Goal: Task Accomplishment & Management: Use online tool/utility

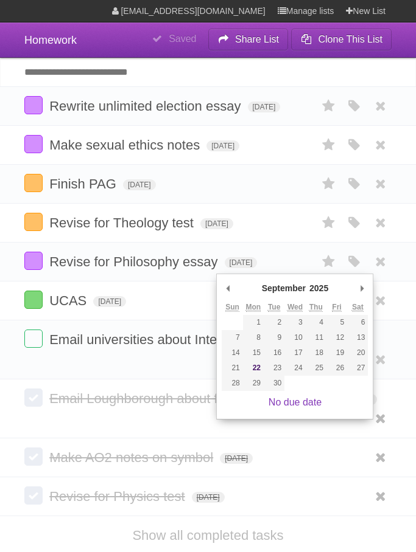
type span "[DATE]"
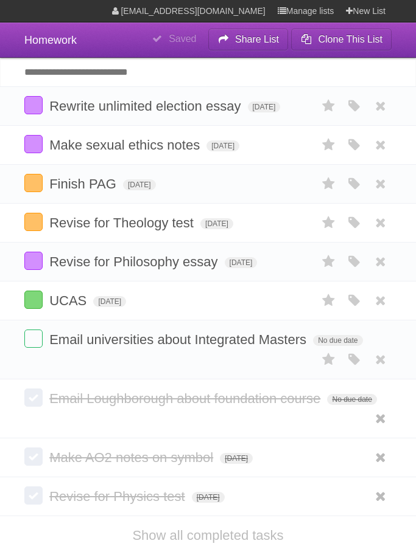
click at [325, 272] on icon at bounding box center [328, 262] width 17 height 20
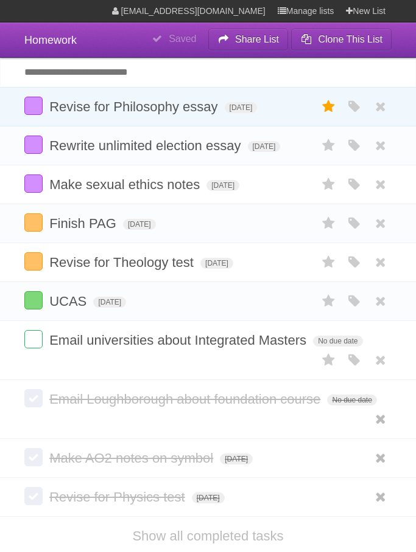
click at [328, 108] on icon at bounding box center [328, 107] width 17 height 20
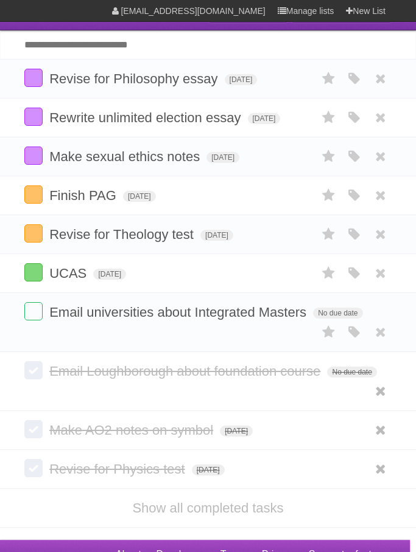
scroll to position [27, 0]
click at [369, 120] on link at bounding box center [380, 118] width 23 height 20
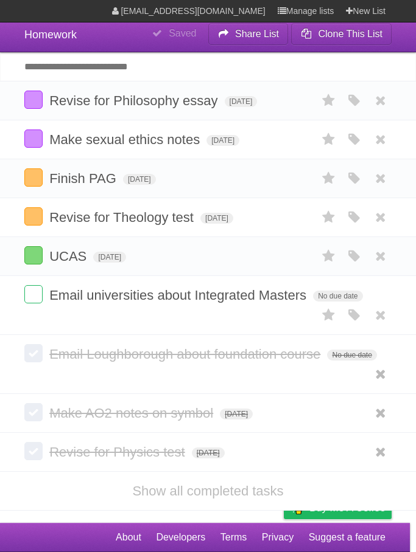
click at [303, 52] on input "Add another task" at bounding box center [208, 66] width 416 height 29
type input "**********"
click input "*********" at bounding box center [0, 0] width 0 height 0
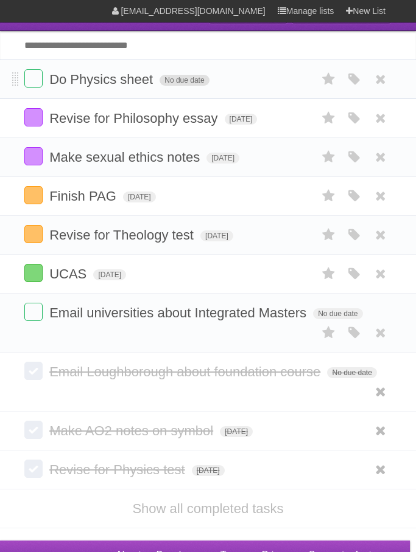
click at [193, 86] on span "No due date" at bounding box center [183, 80] width 49 height 11
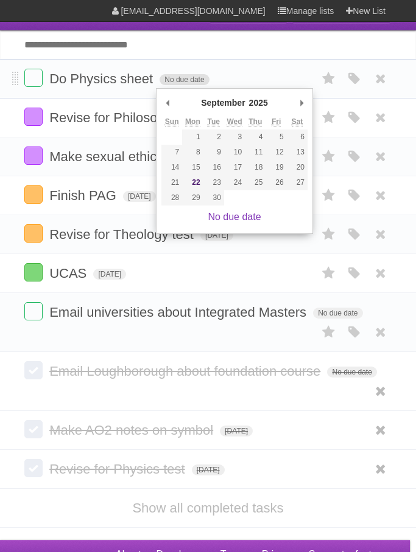
type span "[DATE]"
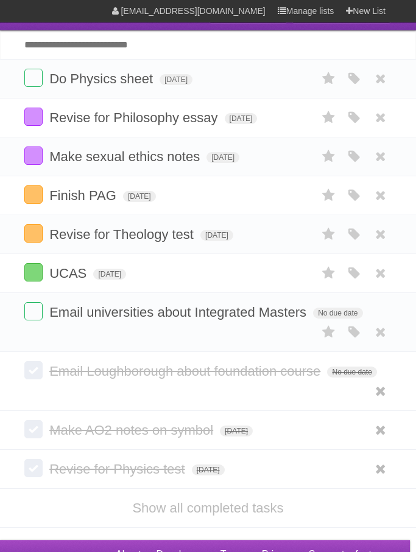
click at [303, 54] on input "Add another task" at bounding box center [208, 44] width 416 height 29
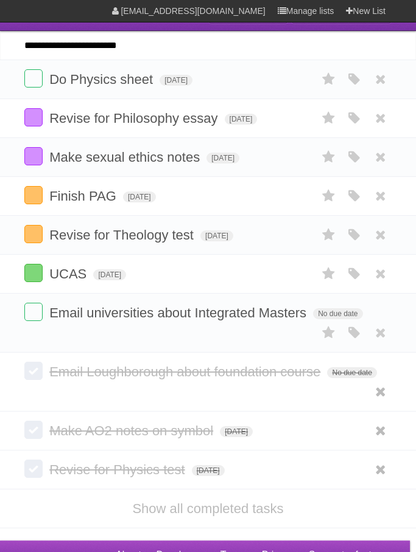
type input "**********"
click input "*********" at bounding box center [0, 0] width 0 height 0
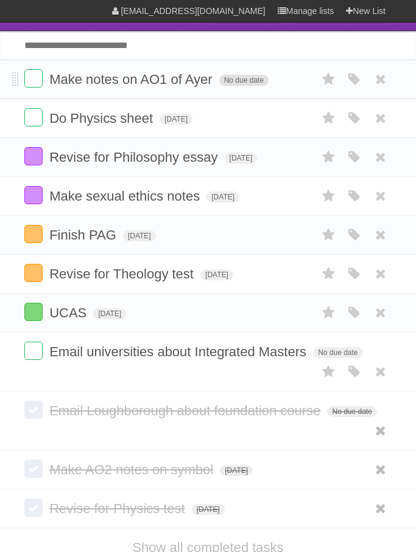
click at [248, 86] on span "No due date" at bounding box center [243, 80] width 49 height 11
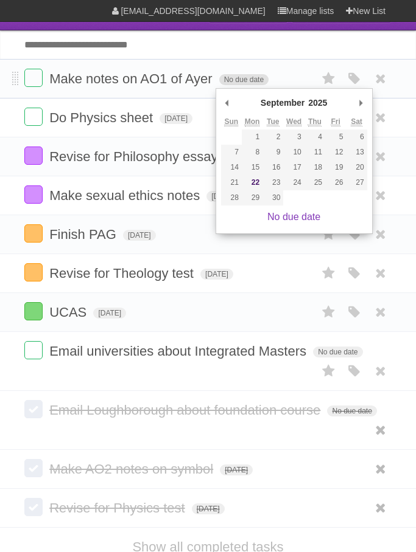
type span "[DATE]"
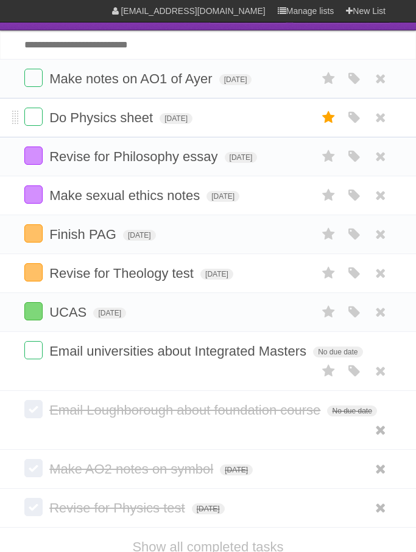
click at [332, 123] on icon at bounding box center [328, 118] width 17 height 20
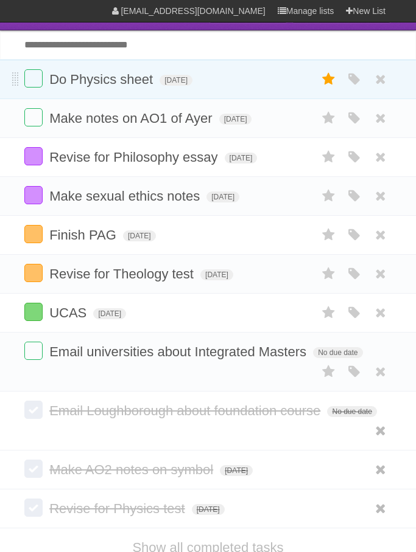
click at [322, 78] on icon at bounding box center [328, 79] width 17 height 20
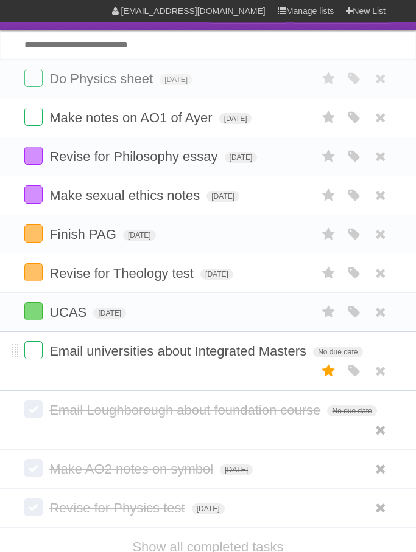
click at [333, 381] on icon at bounding box center [328, 371] width 17 height 20
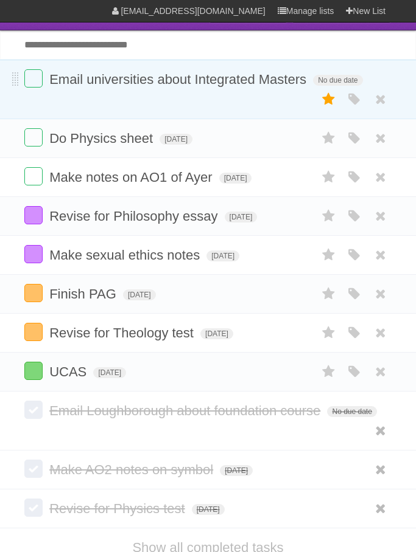
click at [329, 108] on icon at bounding box center [328, 99] width 17 height 20
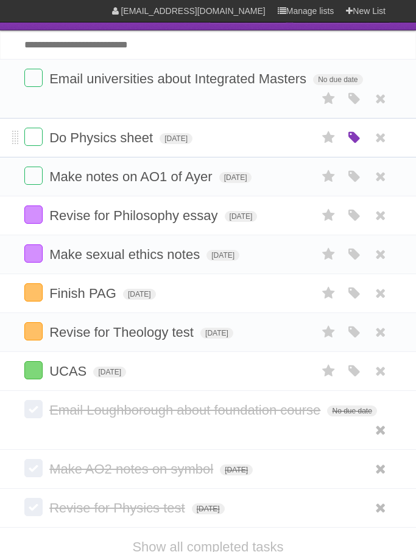
click at [350, 146] on icon "button" at bounding box center [354, 138] width 17 height 16
click at [250, 144] on label "Blue" at bounding box center [251, 137] width 13 height 13
click at [354, 146] on icon "button" at bounding box center [354, 138] width 17 height 16
click at [42, 137] on label at bounding box center [33, 137] width 18 height 18
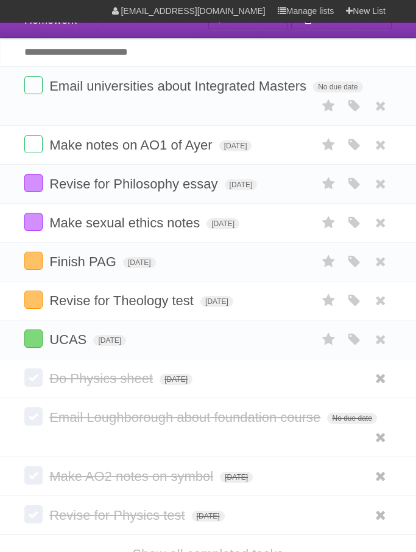
scroll to position [0, 0]
